Goal: Task Accomplishment & Management: Manage account settings

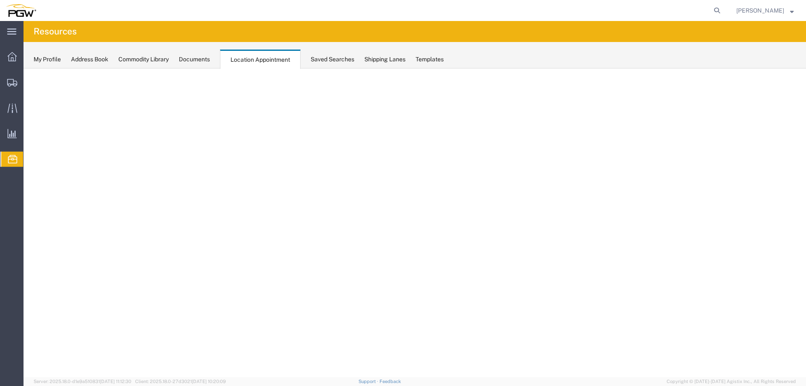
select select "agendaDay"
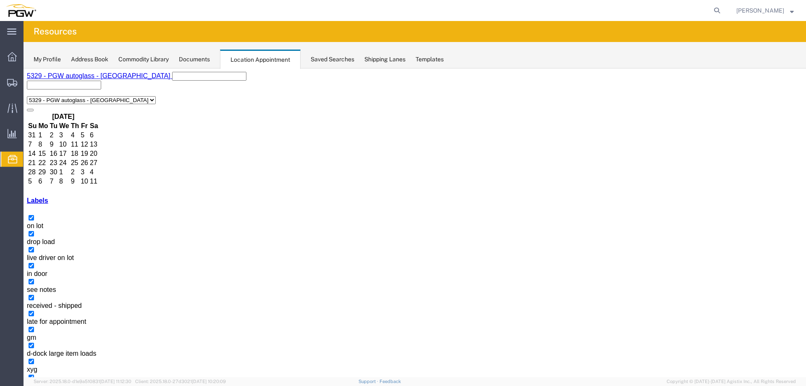
scroll to position [358, 0]
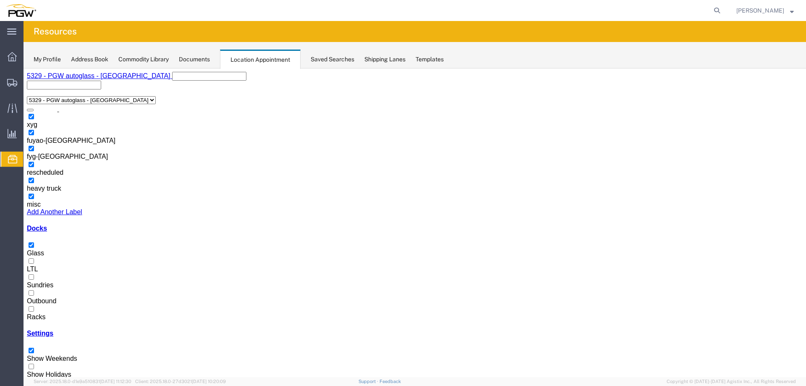
click at [37, 385] on icon "button" at bounding box center [37, 391] width 0 height 0
click at [45, 305] on label "Racks" at bounding box center [36, 312] width 18 height 15
click at [34, 306] on input "Racks" at bounding box center [31, 308] width 5 height 5
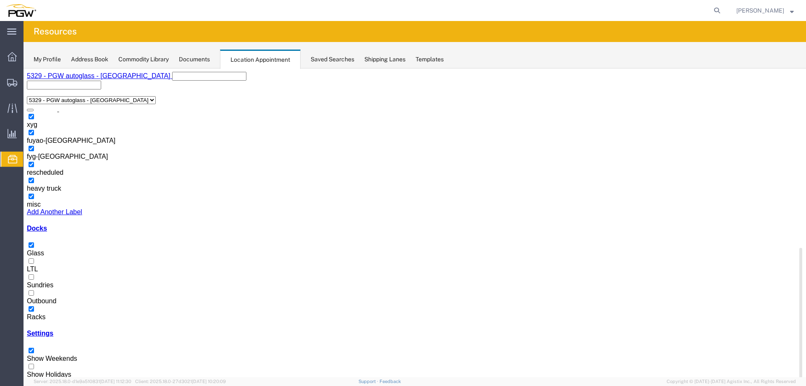
click at [44, 242] on label "Glass" at bounding box center [35, 249] width 17 height 15
click at [34, 242] on input "Glass" at bounding box center [31, 244] width 5 height 5
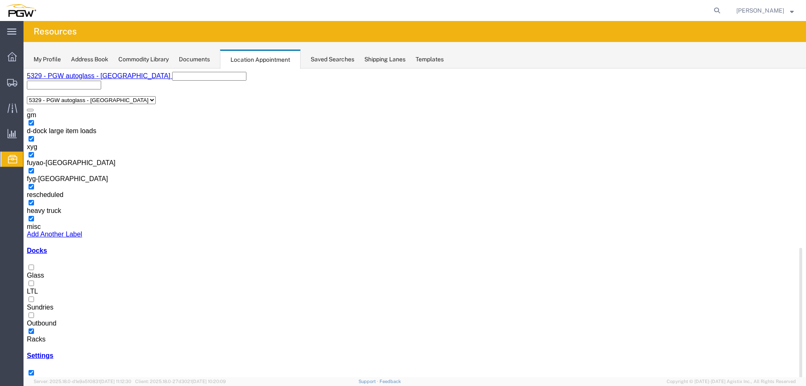
scroll to position [256, 0]
click at [44, 264] on label "Glass" at bounding box center [35, 271] width 17 height 15
click at [34, 264] on input "Glass" at bounding box center [31, 266] width 5 height 5
click at [45, 328] on label "Racks" at bounding box center [36, 335] width 18 height 15
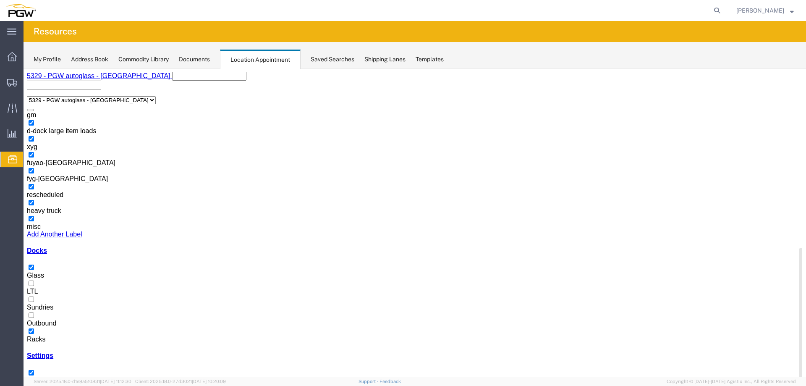
click at [34, 328] on input "Racks" at bounding box center [31, 330] width 5 height 5
select select "1"
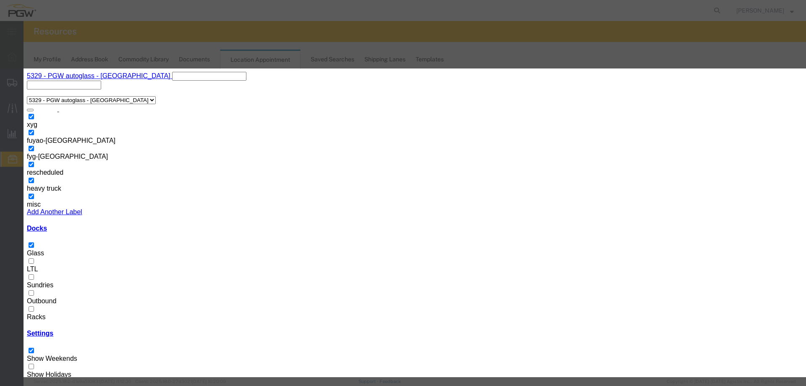
select select "260"
type input "10:00 AM"
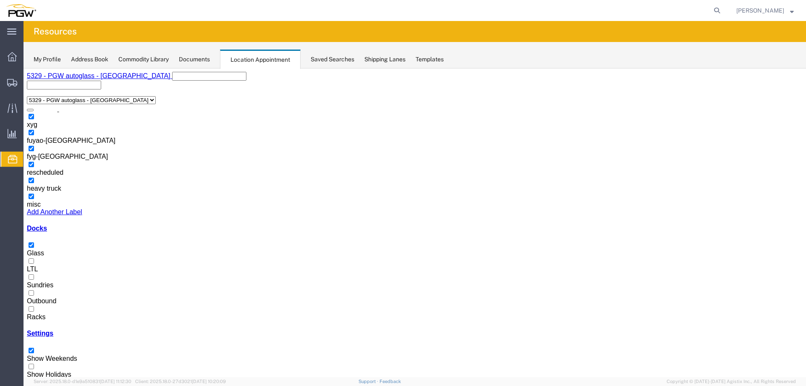
select select "1"
select select "260"
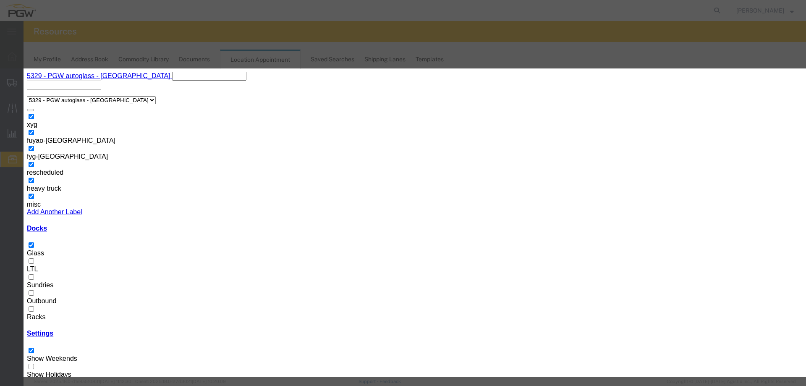
type textarea "2"
type textarea "second time being rescheduled."
select select "12940"
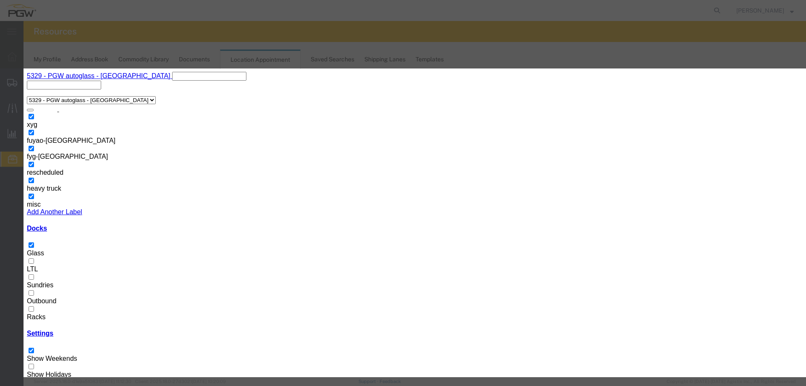
drag, startPoint x: 307, startPoint y: 231, endPoint x: 342, endPoint y: 209, distance: 41.5
type input "9:00 AM"
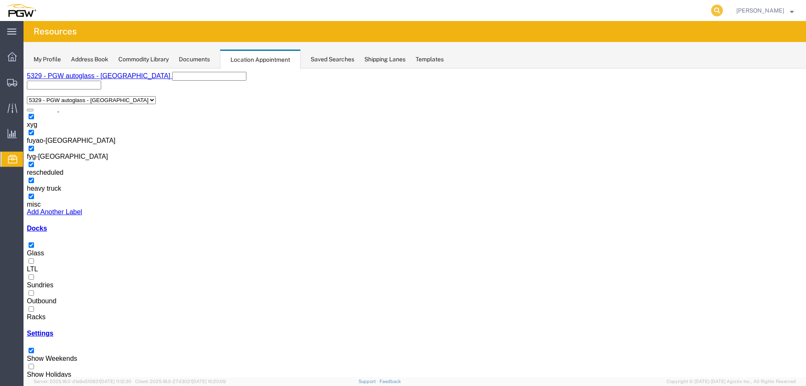
click at [717, 9] on icon at bounding box center [717, 11] width 12 height 12
click at [695, 10] on input "search" at bounding box center [583, 10] width 255 height 20
type input "56701006"
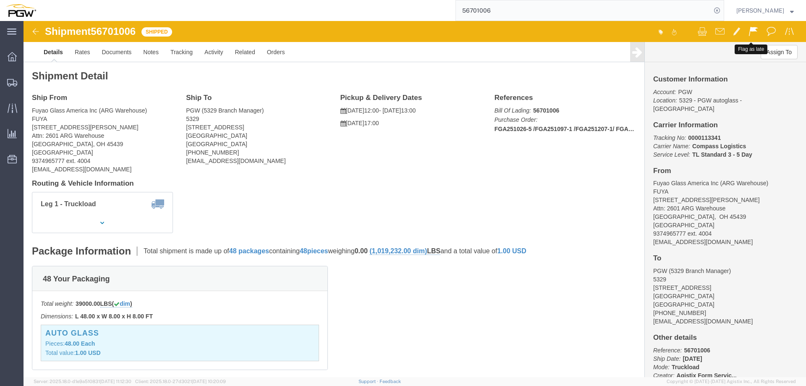
click span
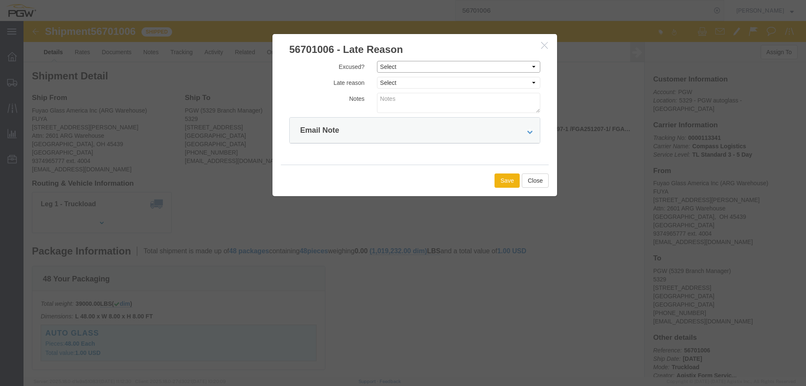
click select "Select Excused Not Excused"
select select "NOT_EXCUSED"
click select "Select Excused Not Excused"
click select "Select Bad Carrier Data Carrier Admin Error Delay Accident Driver Error Lack of…"
select select "OTHER"
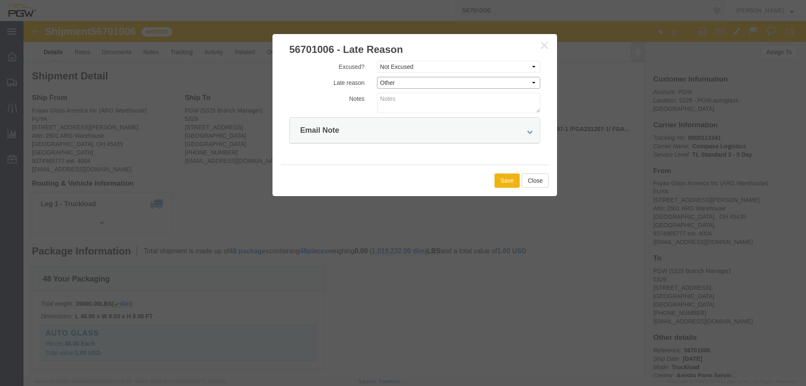
click select "Select Bad Carrier Data Carrier Admin Error Delay Accident Driver Error Lack of…"
click button "Save"
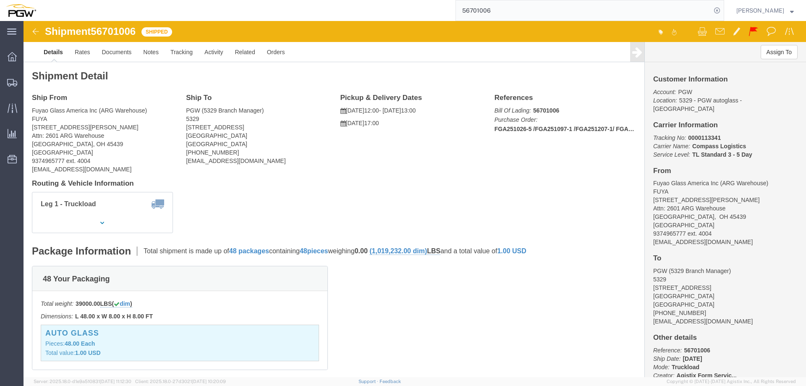
click at [515, 13] on input "56701006" at bounding box center [583, 10] width 255 height 20
type input "56747390"
click span
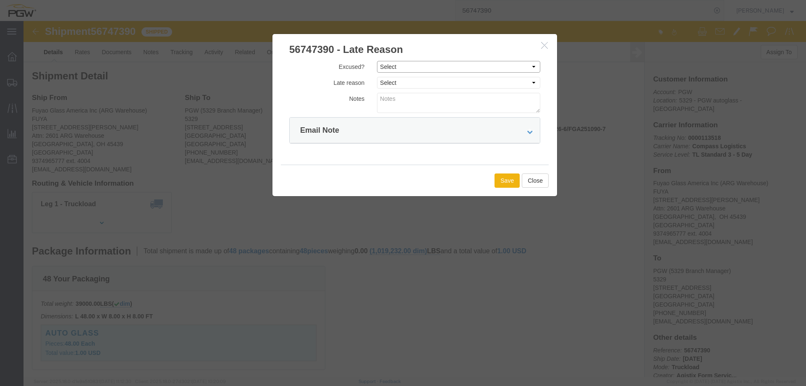
click select "Select Excused Not Excused"
select select "NOT_EXCUSED"
click select "Select Excused Not Excused"
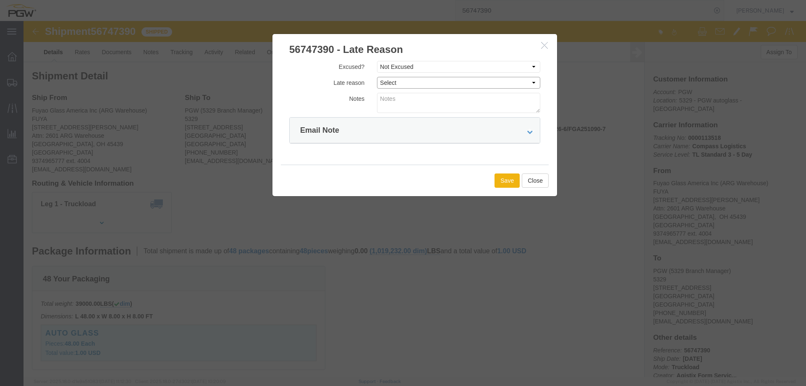
click select "Select Bad Carrier Data Carrier Admin Error Delay Accident Driver Error Lack of…"
select select "OTHER"
click select "Select Bad Carrier Data Carrier Admin Error Delay Accident Driver Error Lack of…"
click button "Save"
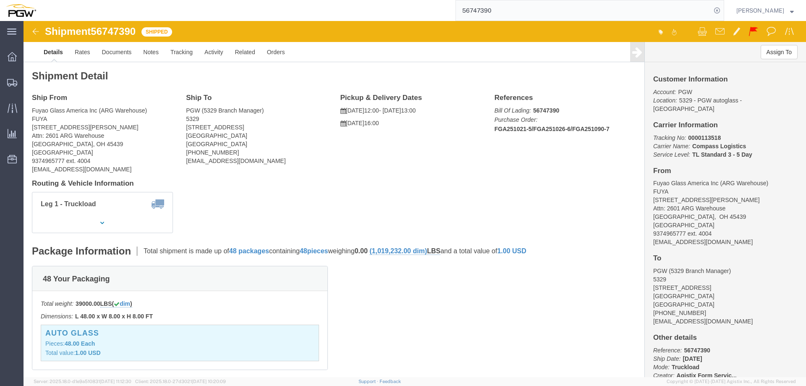
click div
